Goal: Task Accomplishment & Management: Manage account settings

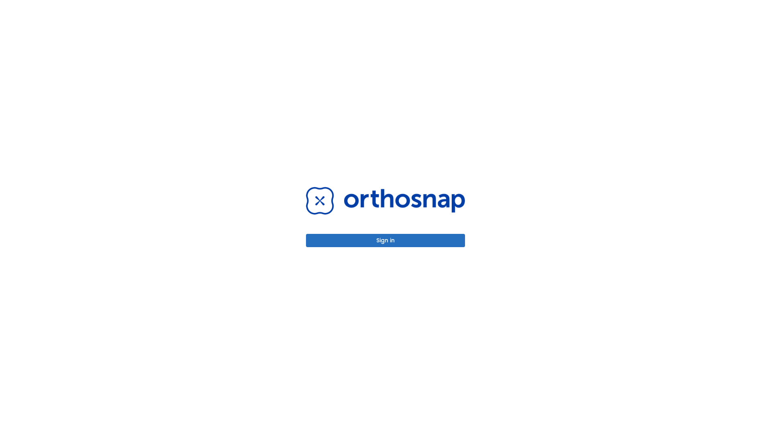
click at [386, 240] on button "Sign in" at bounding box center [385, 240] width 159 height 13
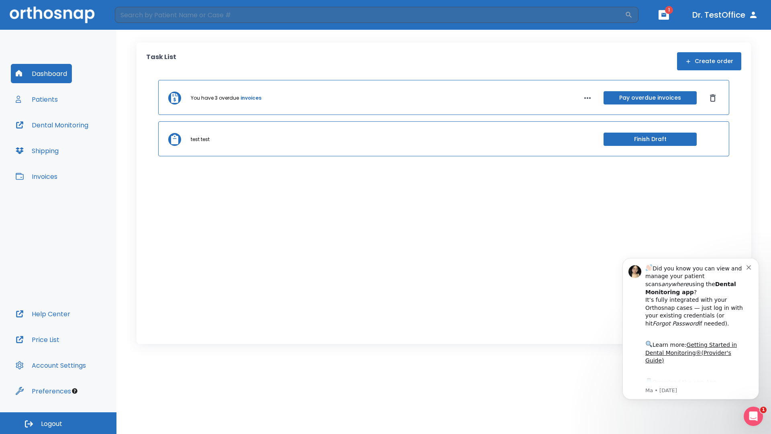
click at [58, 423] on span "Logout" at bounding box center [51, 423] width 21 height 9
